Goal: Book appointment/travel/reservation

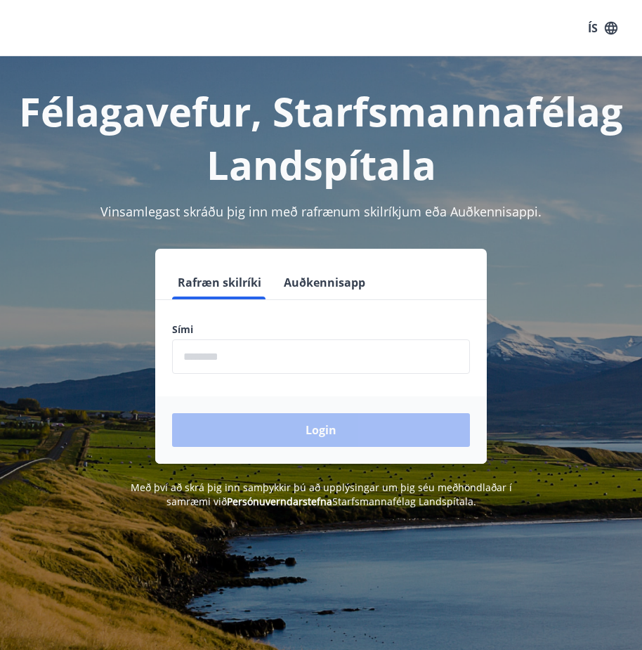
click at [321, 263] on div "Rafræn skilríki Auðkennisapp Sími ​ Login" at bounding box center [321, 356] width 332 height 215
click at [332, 295] on button "Auðkennisapp" at bounding box center [324, 283] width 93 height 34
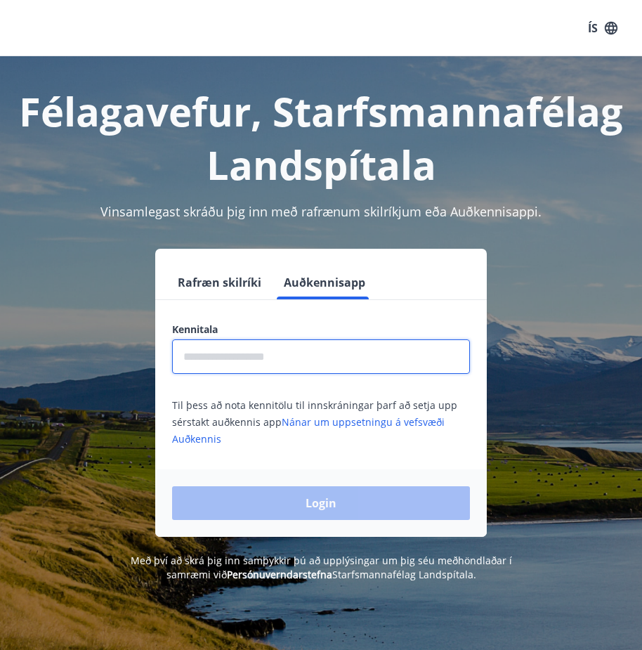
click at [339, 347] on input "text" at bounding box center [321, 356] width 298 height 34
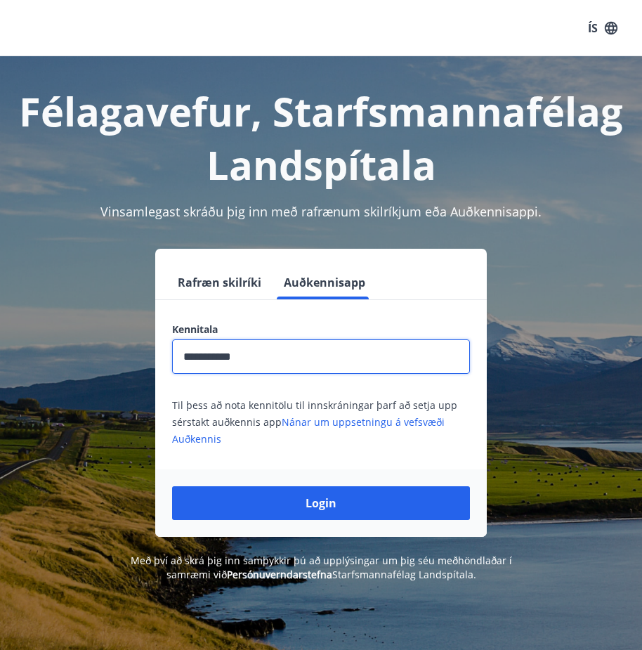
type input "**********"
click at [172, 486] on button "Login" at bounding box center [321, 503] width 298 height 34
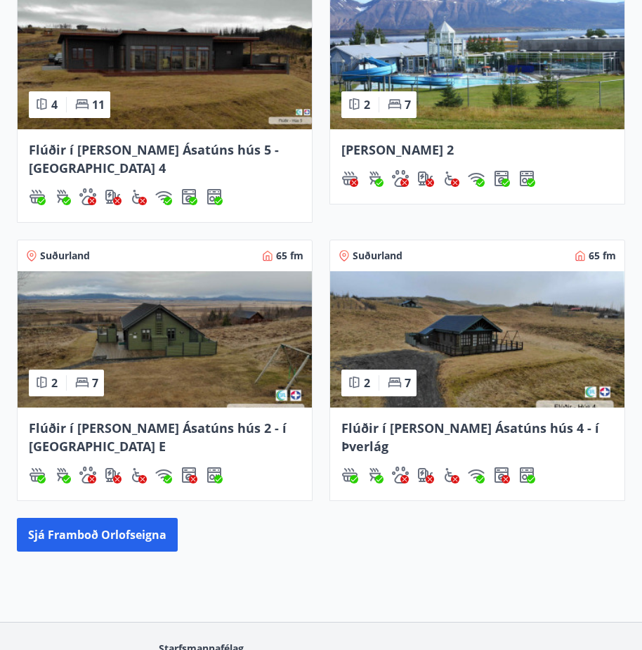
scroll to position [686, 0]
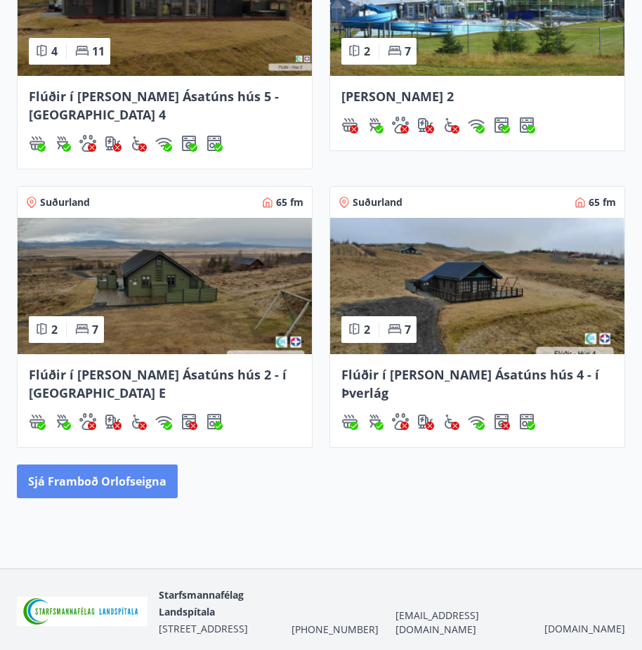
click at [150, 464] on button "Sjá framboð orlofseigna" at bounding box center [97, 481] width 161 height 34
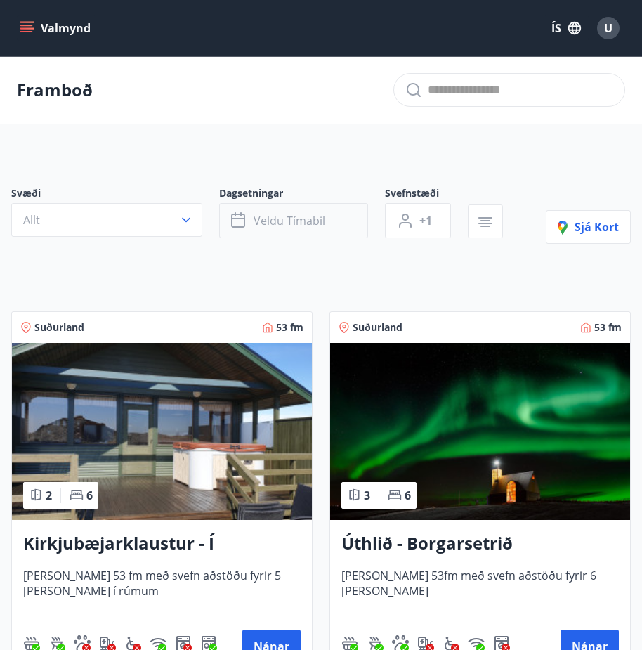
click at [316, 212] on button "Veldu tímabil" at bounding box center [293, 220] width 149 height 35
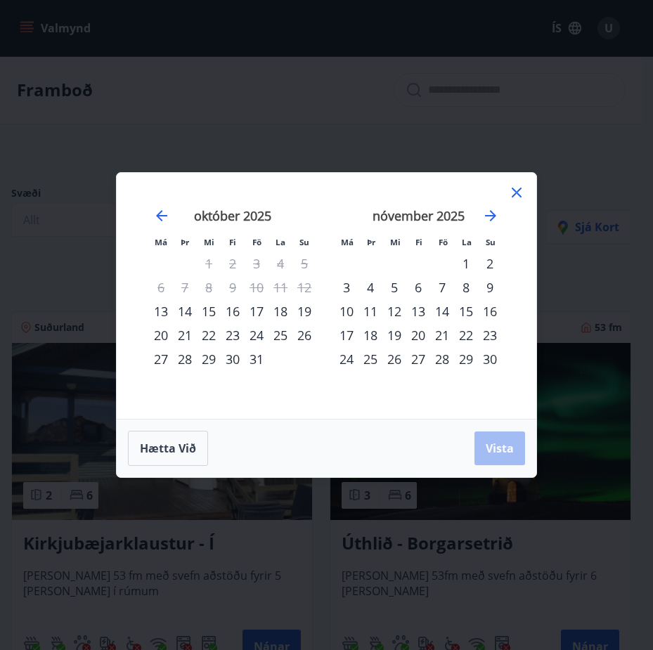
click at [441, 310] on div "14" at bounding box center [442, 311] width 24 height 24
click at [495, 307] on div "16" at bounding box center [490, 311] width 24 height 24
click at [504, 441] on span "Vista" at bounding box center [500, 448] width 28 height 15
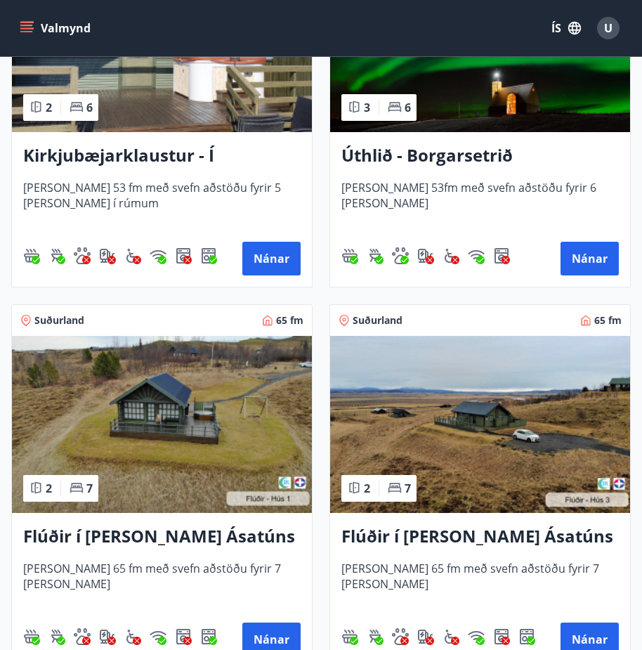
scroll to position [492, 0]
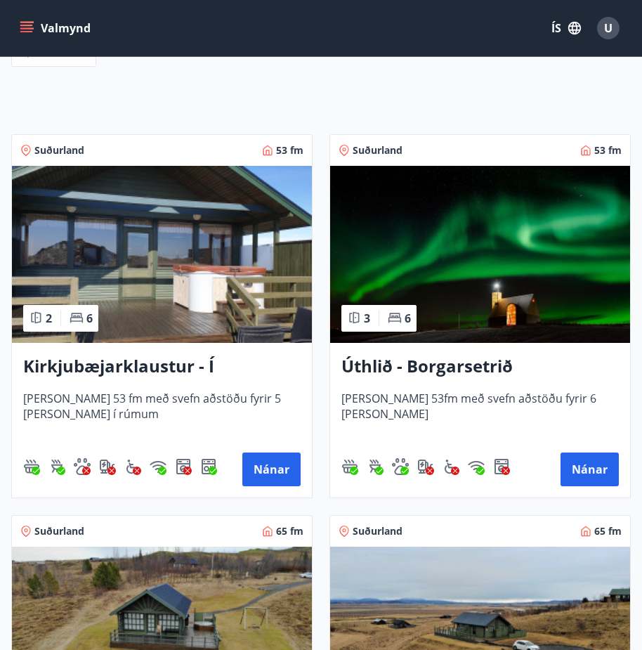
click at [460, 261] on img at bounding box center [480, 254] width 300 height 177
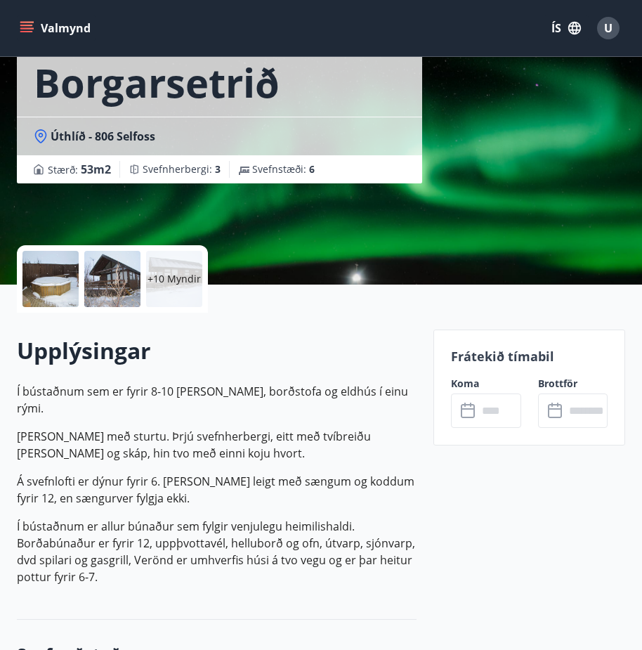
scroll to position [141, 0]
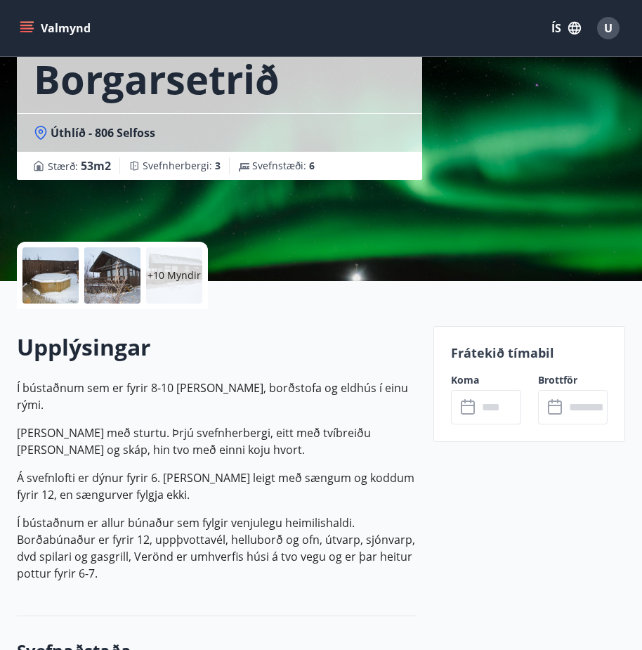
click at [483, 408] on input "text" at bounding box center [499, 407] width 43 height 34
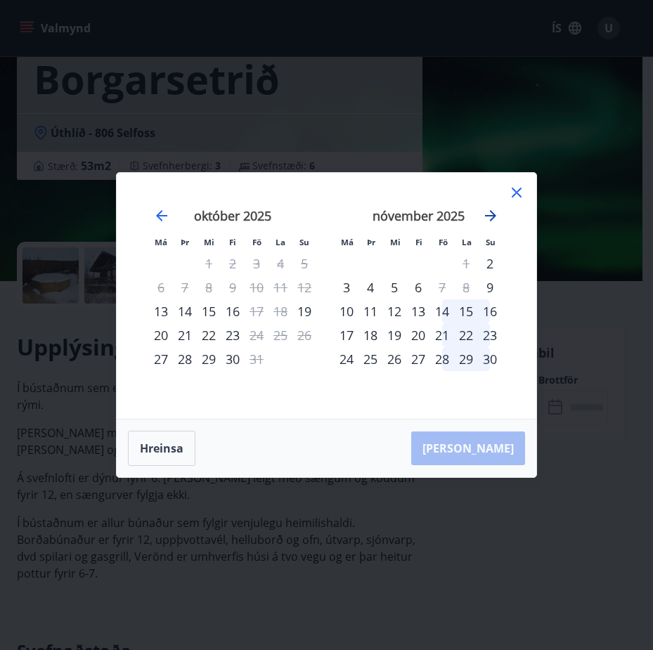
click at [493, 212] on icon "Move forward to switch to the next month." at bounding box center [490, 215] width 17 height 17
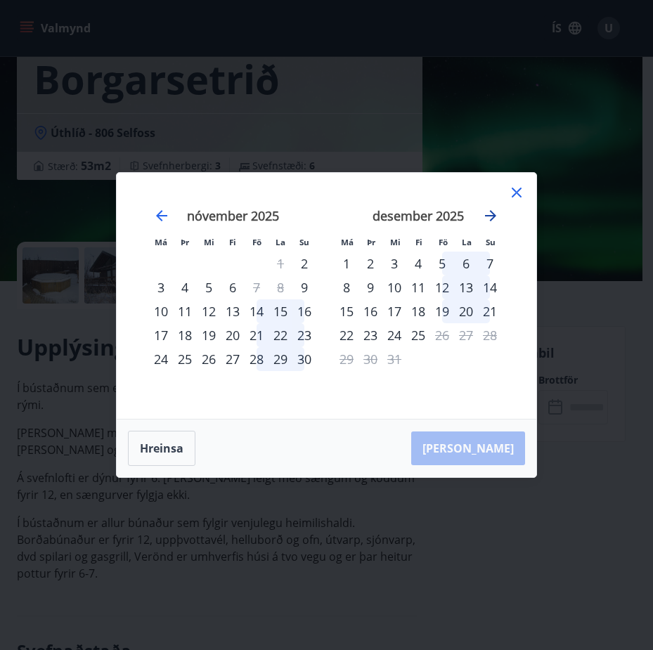
click at [494, 209] on icon "Move forward to switch to the next month." at bounding box center [490, 215] width 17 height 17
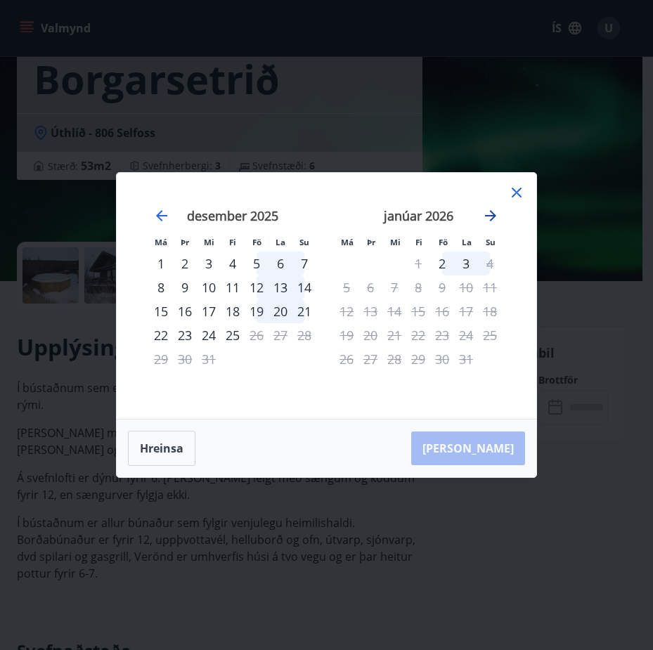
click at [493, 209] on icon "Move forward to switch to the next month." at bounding box center [490, 215] width 17 height 17
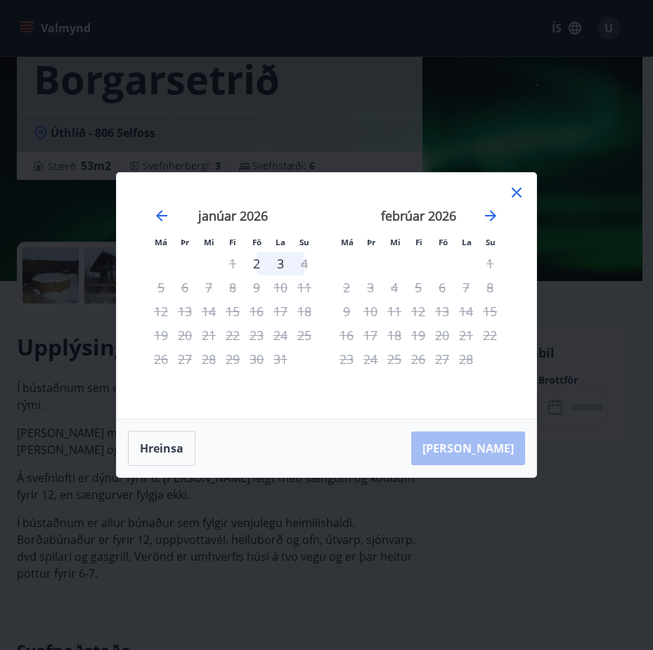
click at [522, 192] on icon at bounding box center [516, 192] width 17 height 17
